Goal: Task Accomplishment & Management: Manage account settings

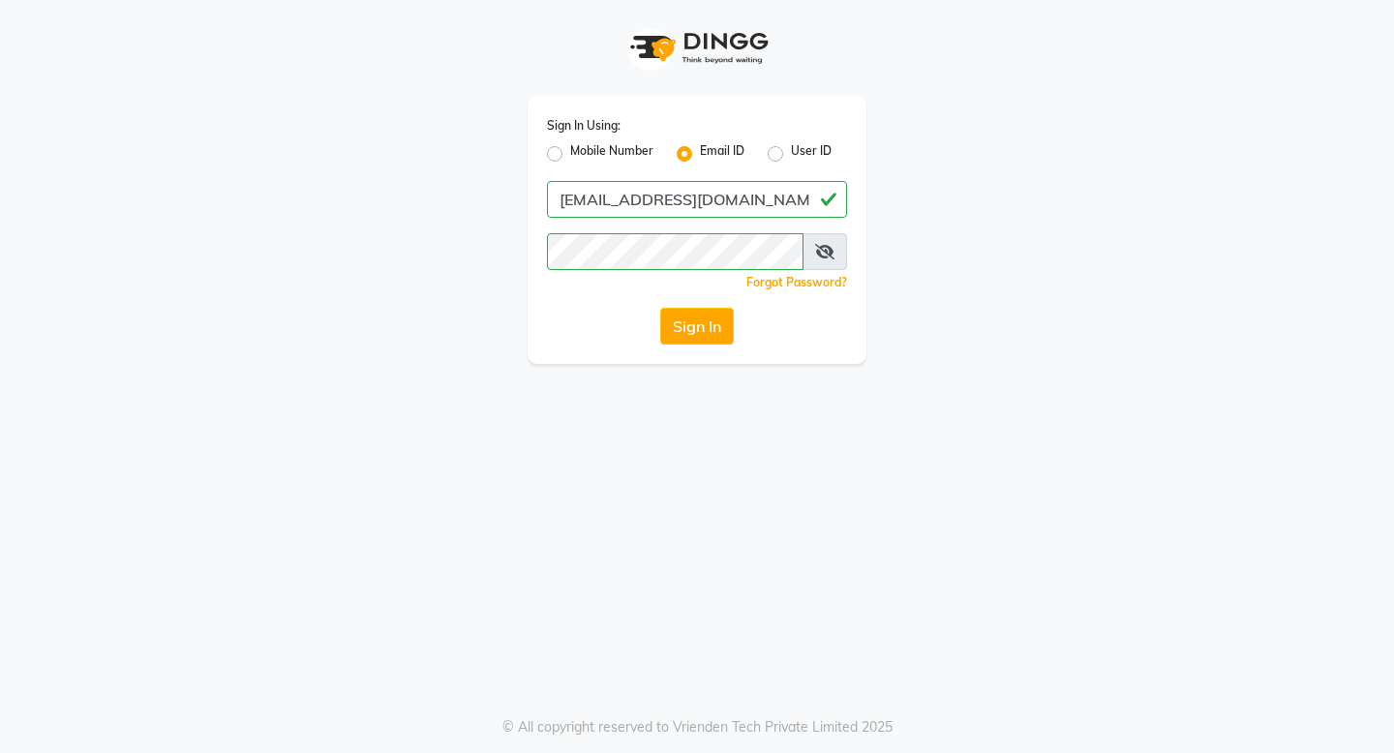
type input "[EMAIL_ADDRESS][DOMAIN_NAME]"
click at [660, 308] on button "Sign In" at bounding box center [697, 326] width 74 height 37
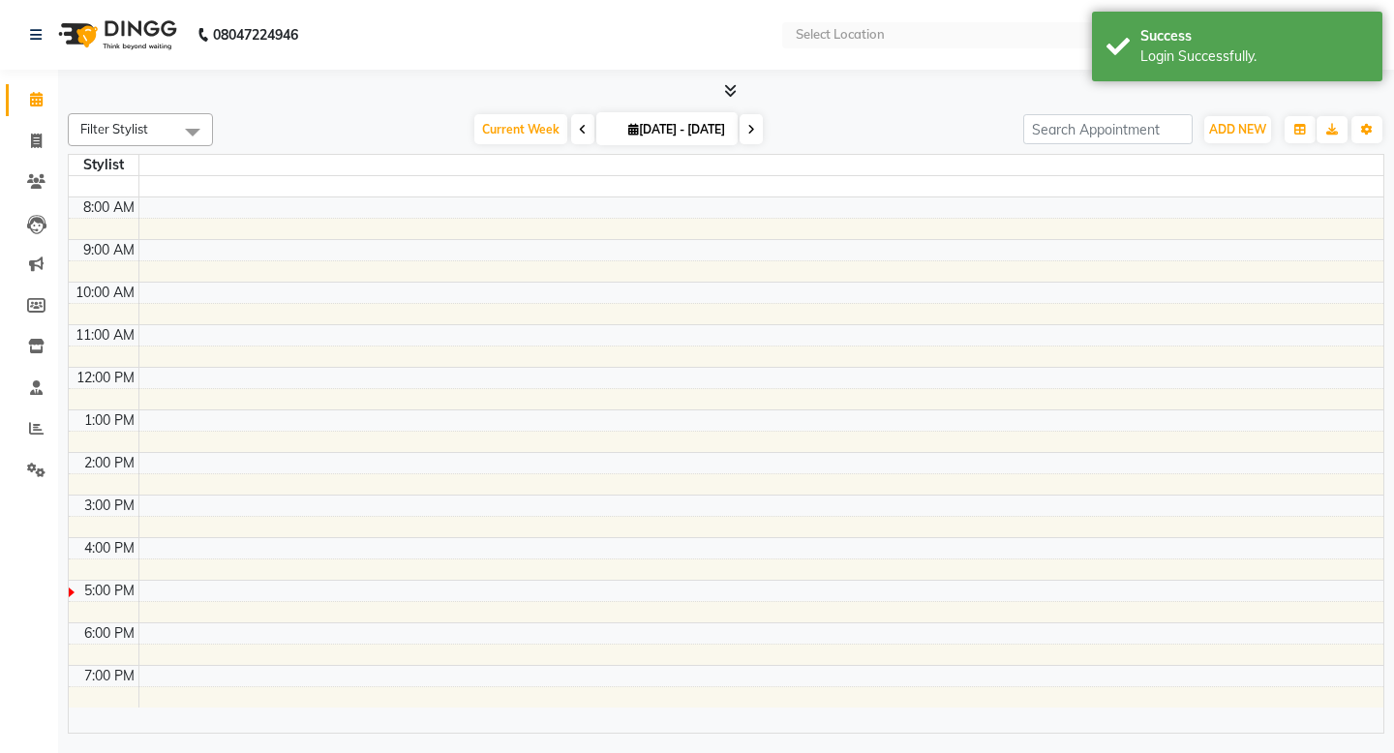
select select "en"
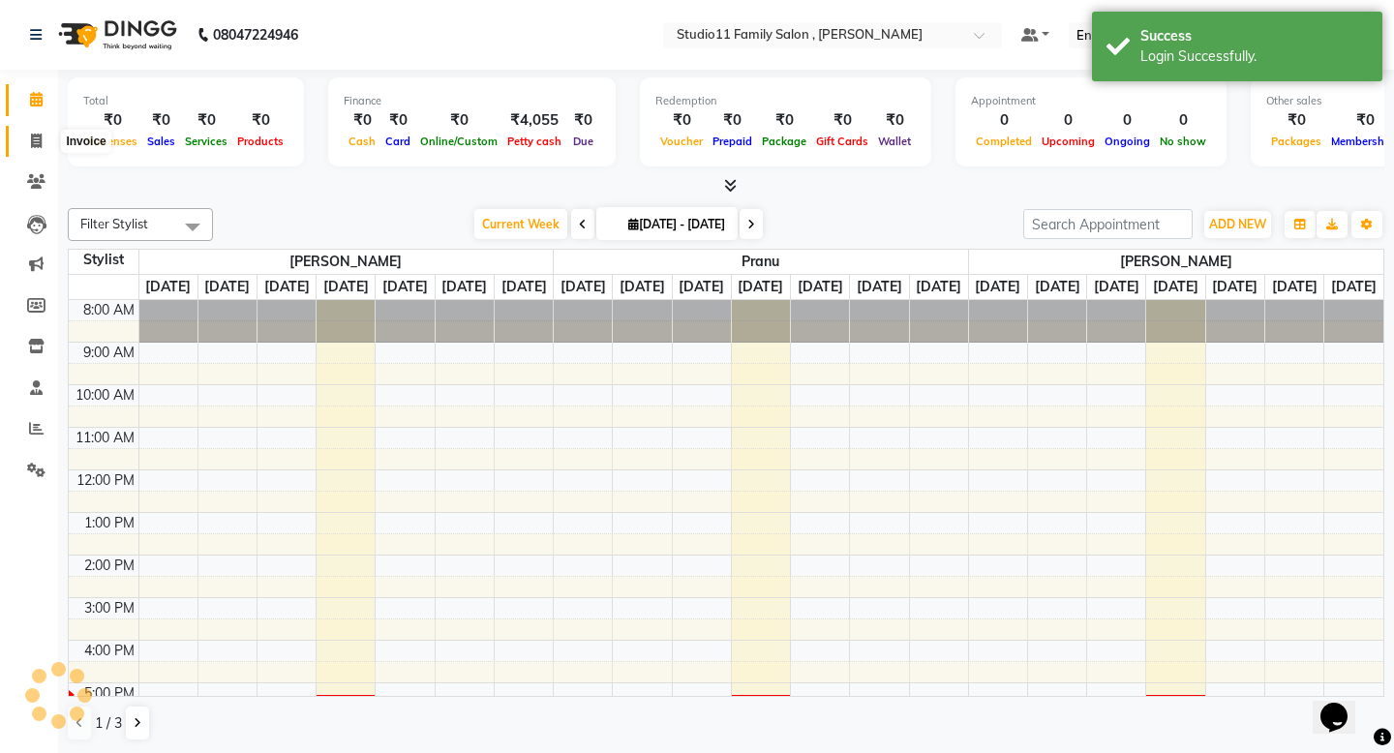
click at [35, 148] on span at bounding box center [36, 142] width 34 height 22
select select "service"
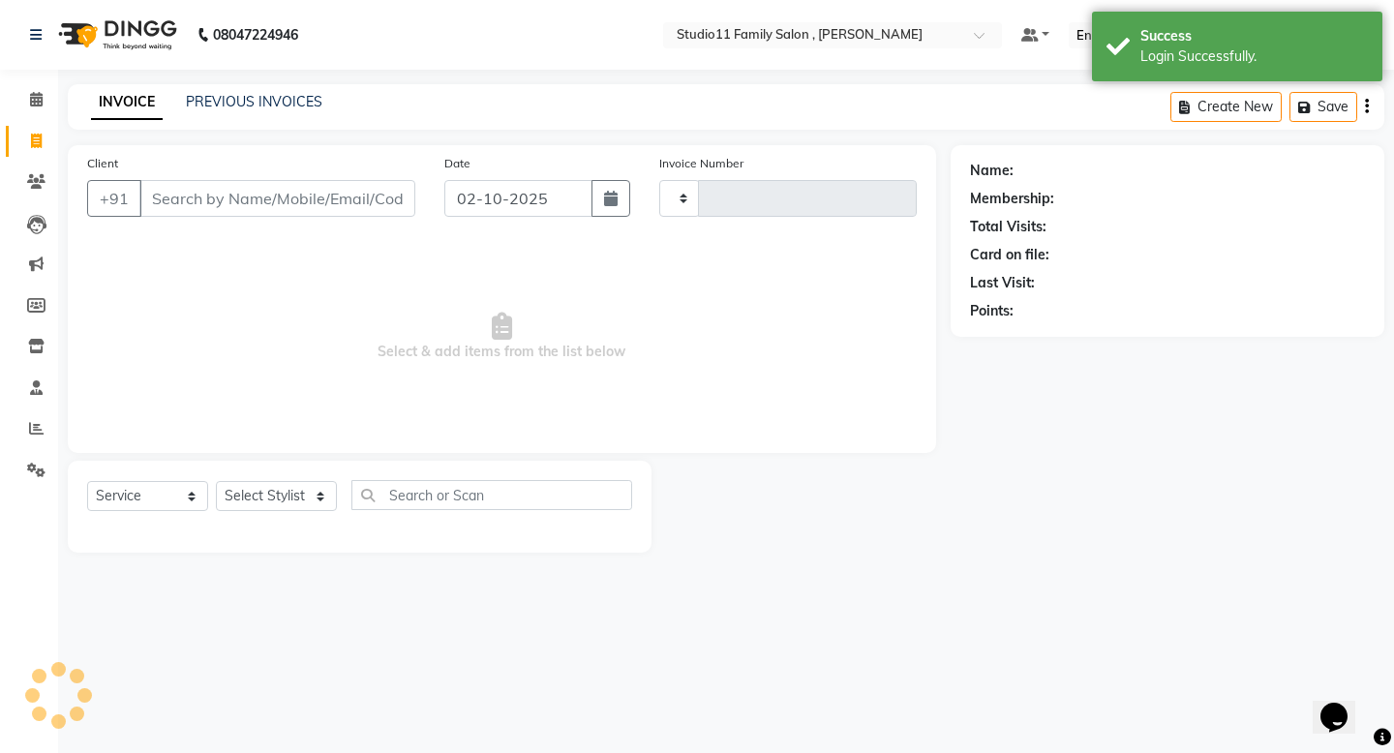
type input "1289"
select select "7303"
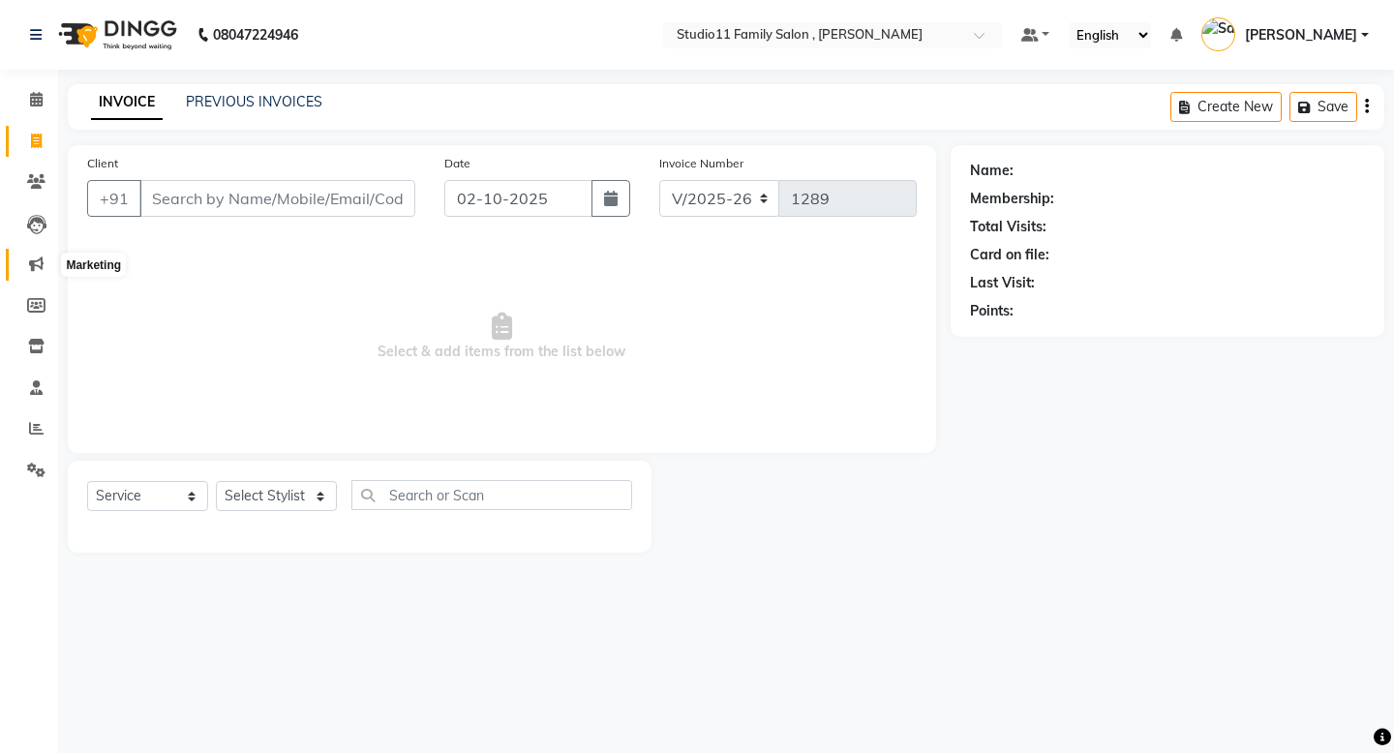
click at [40, 265] on icon at bounding box center [36, 264] width 15 height 15
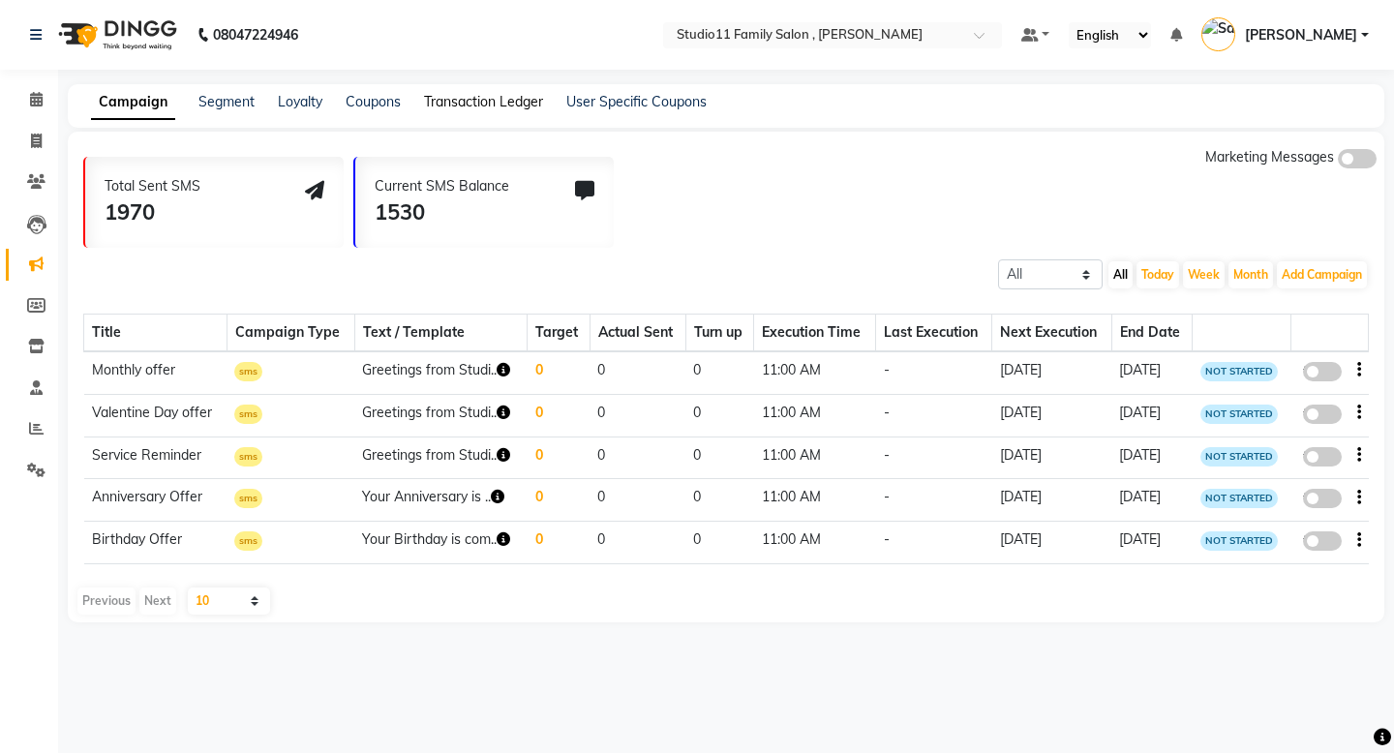
click at [469, 101] on link "Transaction Ledger" at bounding box center [483, 101] width 119 height 17
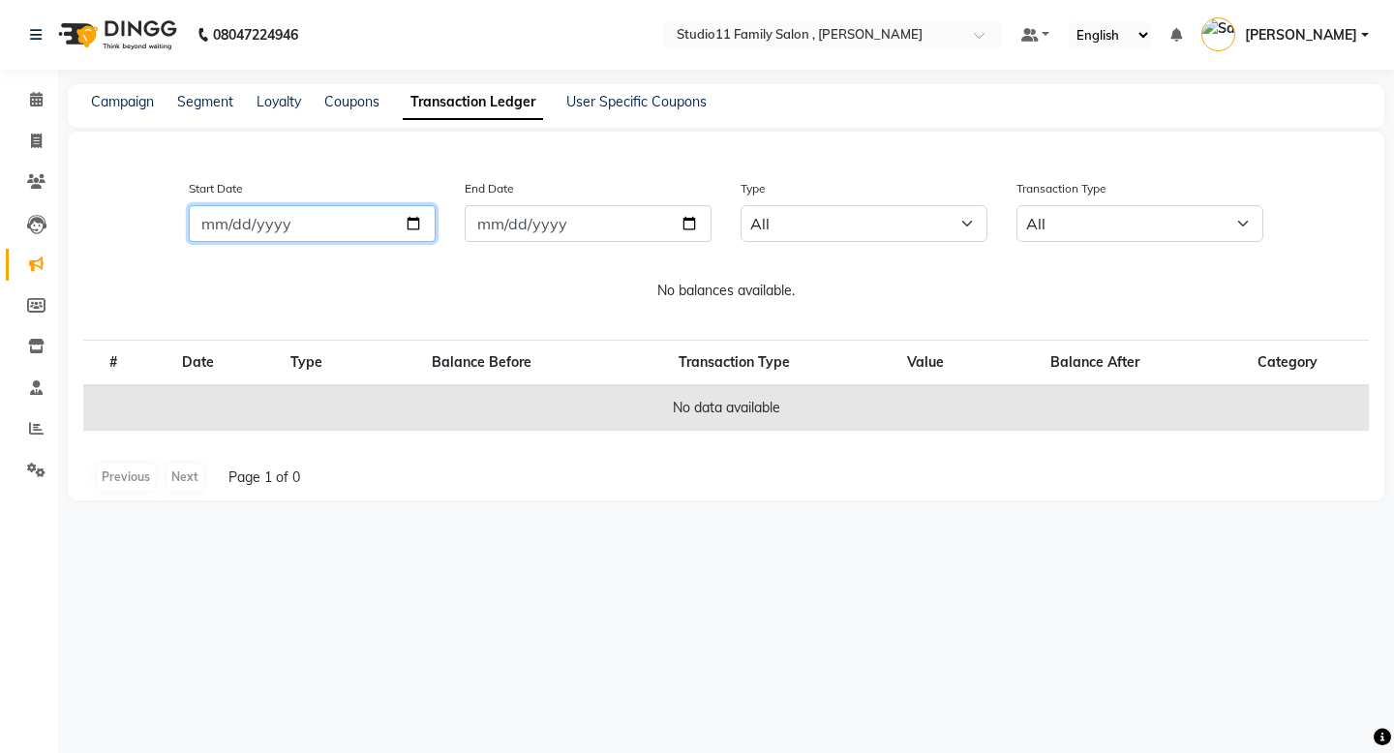
click at [415, 224] on input "Start Date" at bounding box center [312, 223] width 247 height 37
type input "2025-10-01"
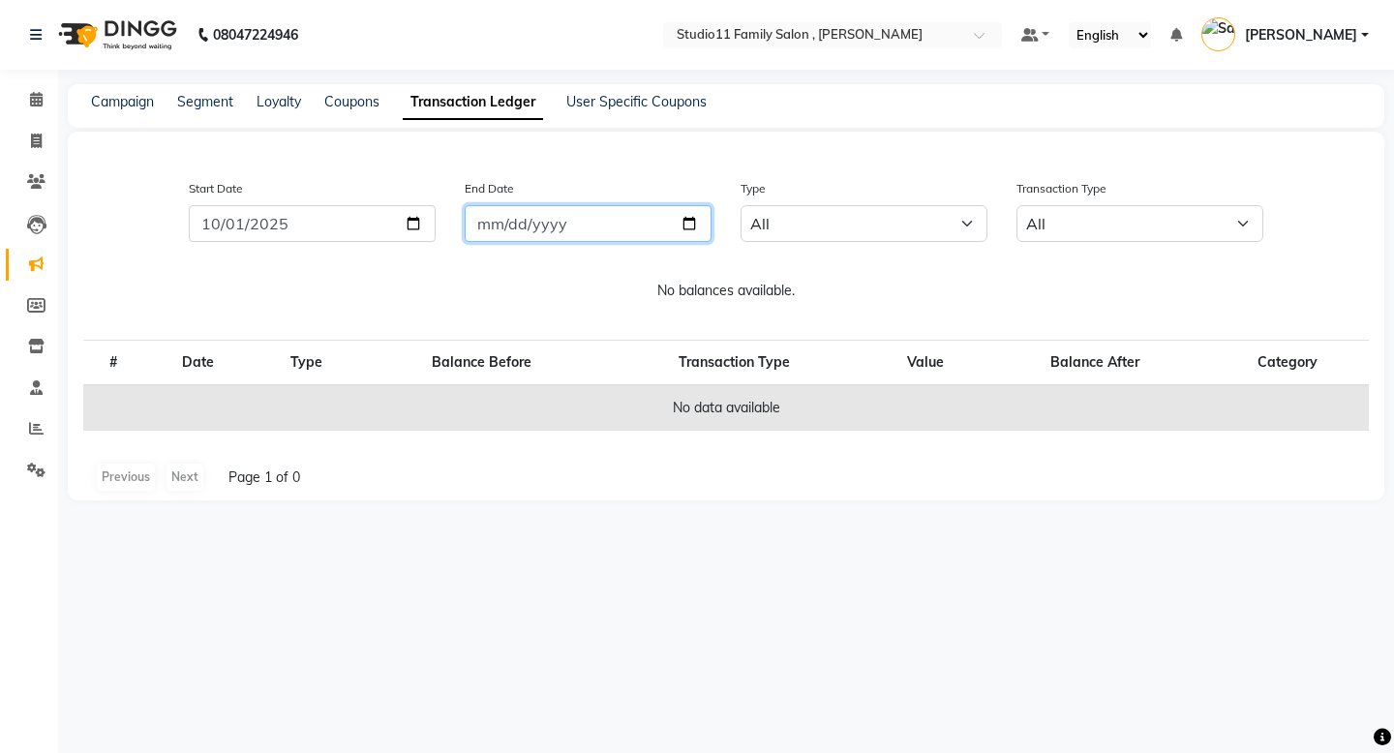
click at [682, 227] on input "End Date" at bounding box center [588, 223] width 247 height 37
type input "2025-10-02"
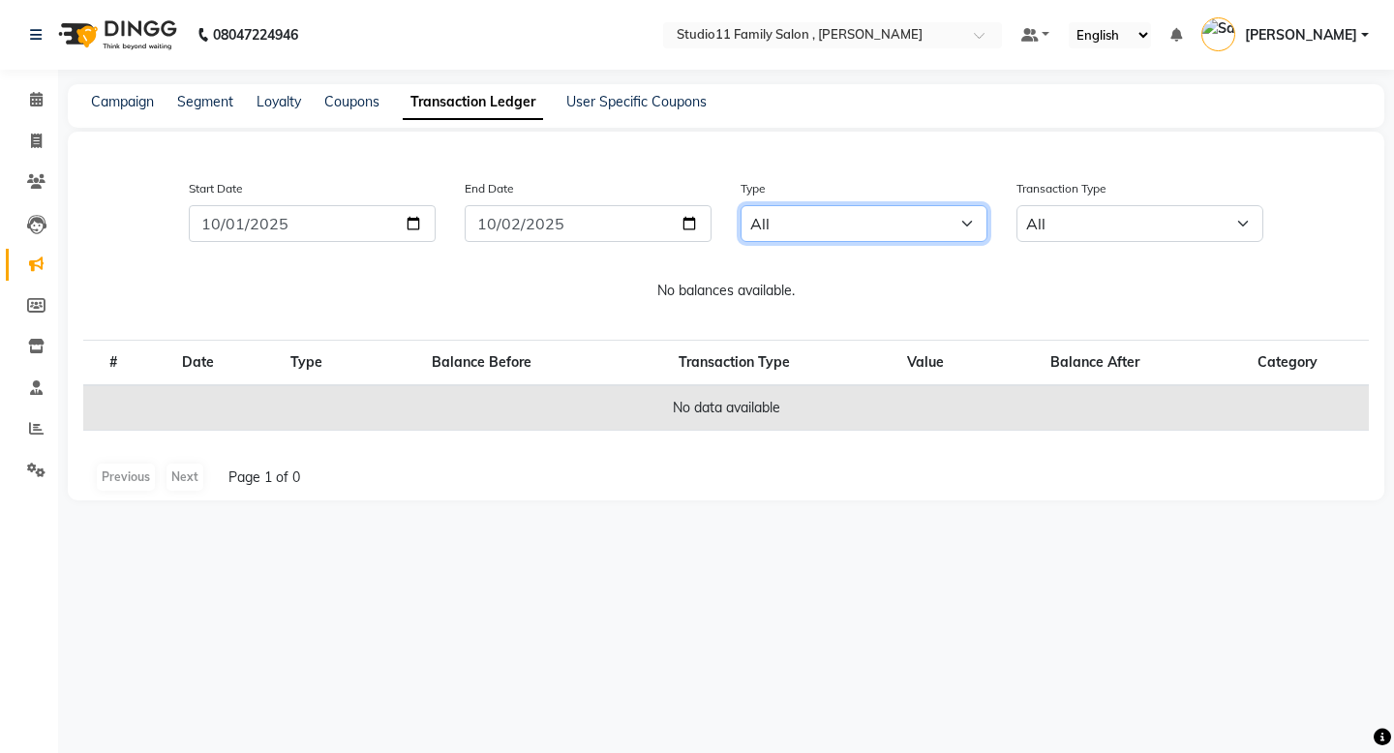
click at [958, 229] on select "All Email WhatsApp SMS" at bounding box center [864, 223] width 247 height 37
select select "sms"
click at [741, 205] on select "All Email WhatsApp SMS" at bounding box center [864, 223] width 247 height 37
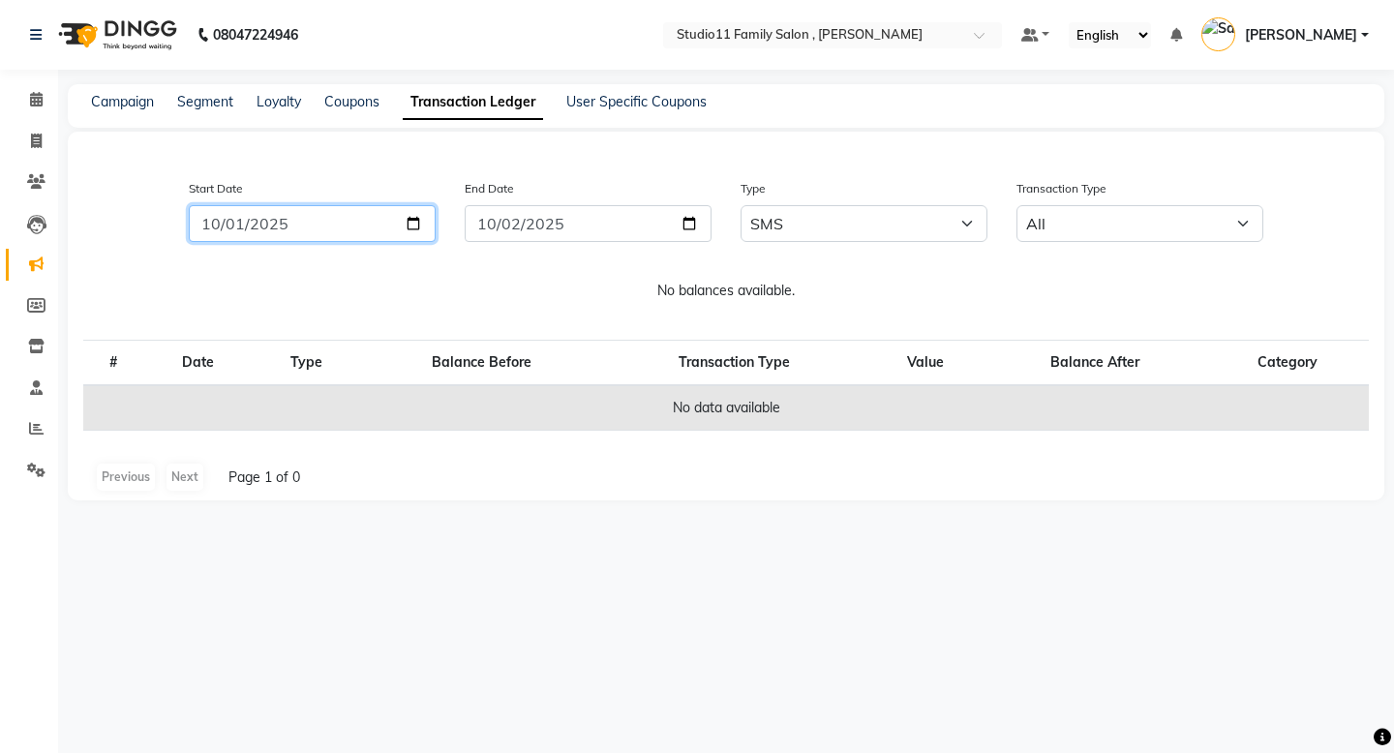
click at [417, 219] on input "2025-10-01" at bounding box center [312, 223] width 247 height 37
type input "[DATE]"
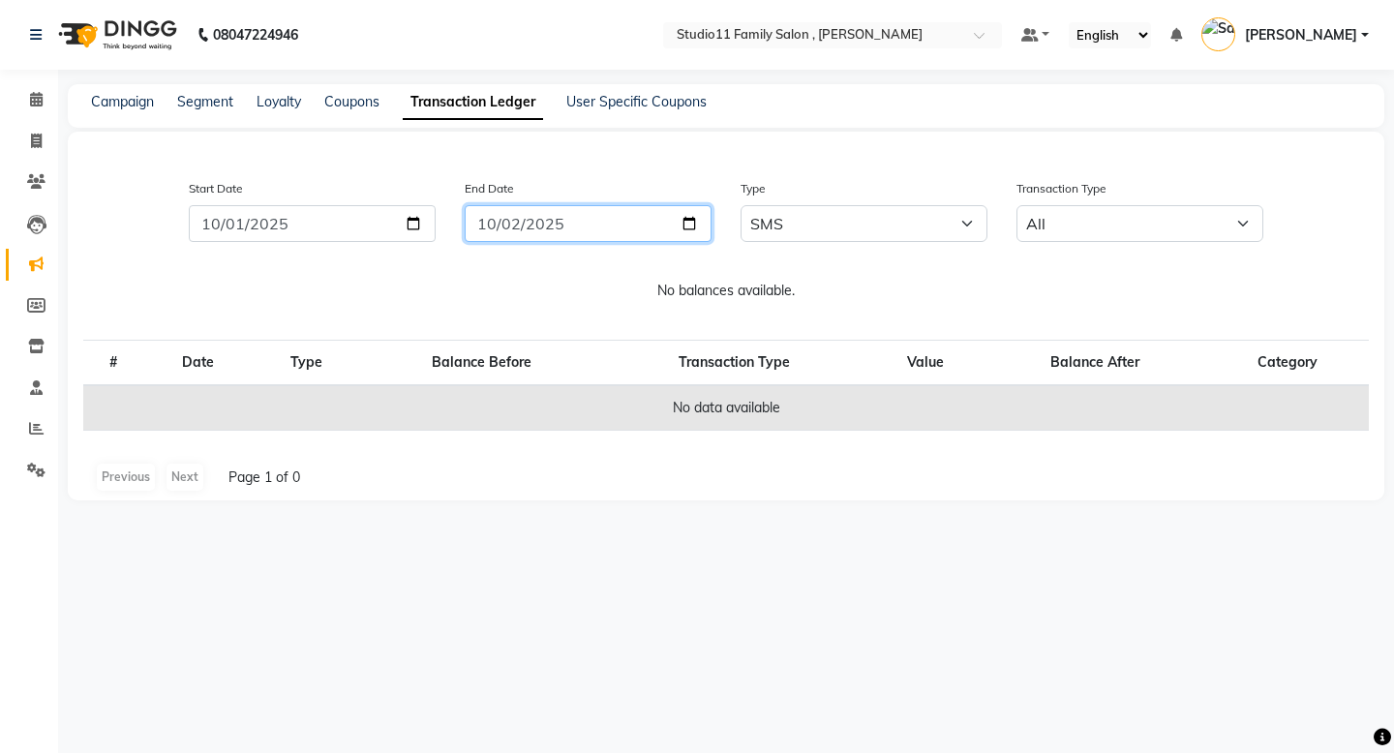
click at [683, 224] on input "2025-10-02" at bounding box center [588, 223] width 247 height 37
type input "[DATE]"
click at [626, 532] on div "08047224946 Select Location × Studio11 Family Salon , [PERSON_NAME] Default Pan…" at bounding box center [697, 376] width 1394 height 753
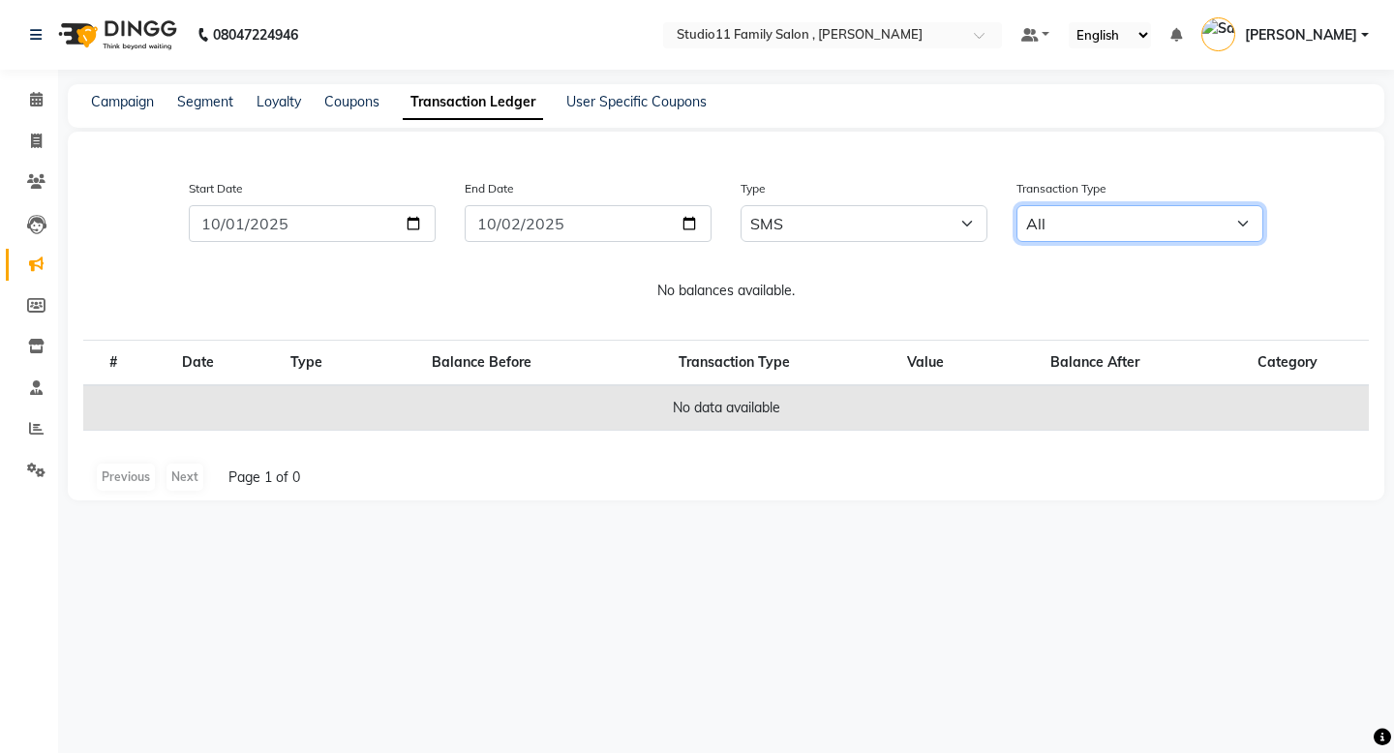
click at [1222, 225] on select "All Debit Credit" at bounding box center [1140, 223] width 247 height 37
click at [1102, 217] on select "All Debit Credit" at bounding box center [1140, 223] width 247 height 37
select select "debit"
click at [1017, 205] on select "All Debit Credit" at bounding box center [1140, 223] width 247 height 37
click at [1079, 263] on div "Start Date [DATE] End Date [DATE] Type All Email WhatsApp SMS Transaction Type …" at bounding box center [726, 316] width 1317 height 369
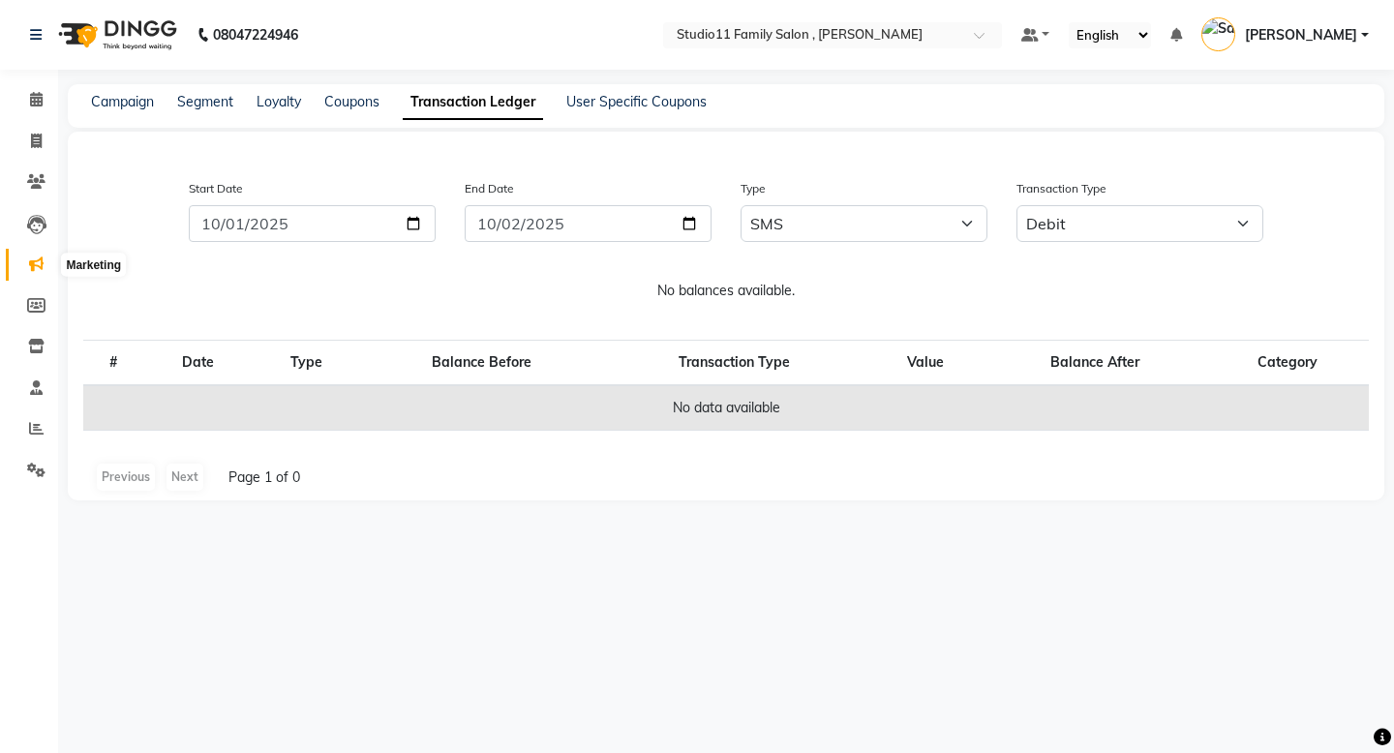
click at [44, 267] on span at bounding box center [36, 265] width 34 height 22
